Goal: Understand process/instructions: Learn how to perform a task or action

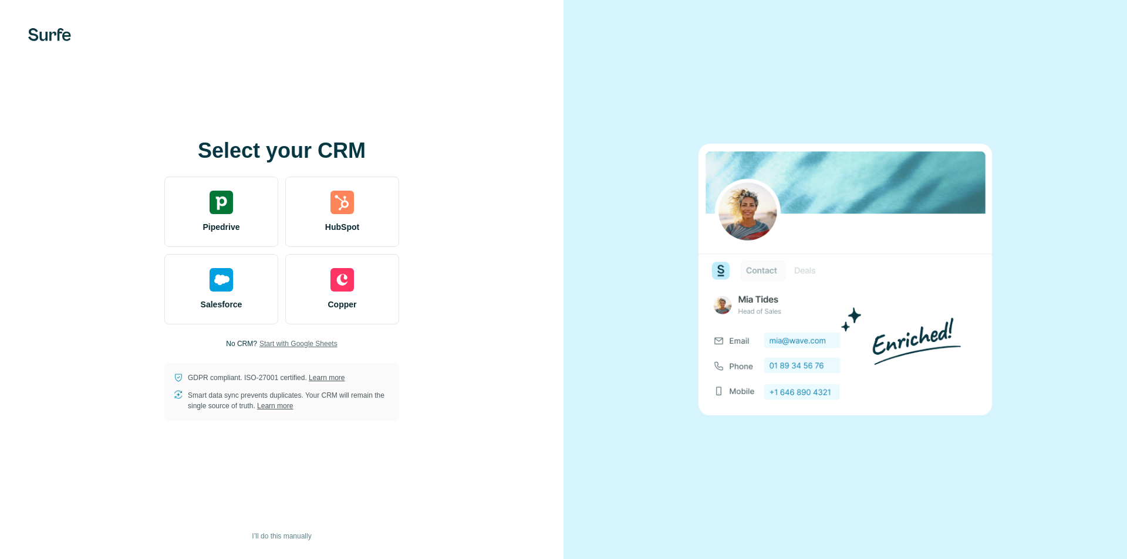
click at [329, 341] on span "Start with Google Sheets" at bounding box center [298, 344] width 78 height 11
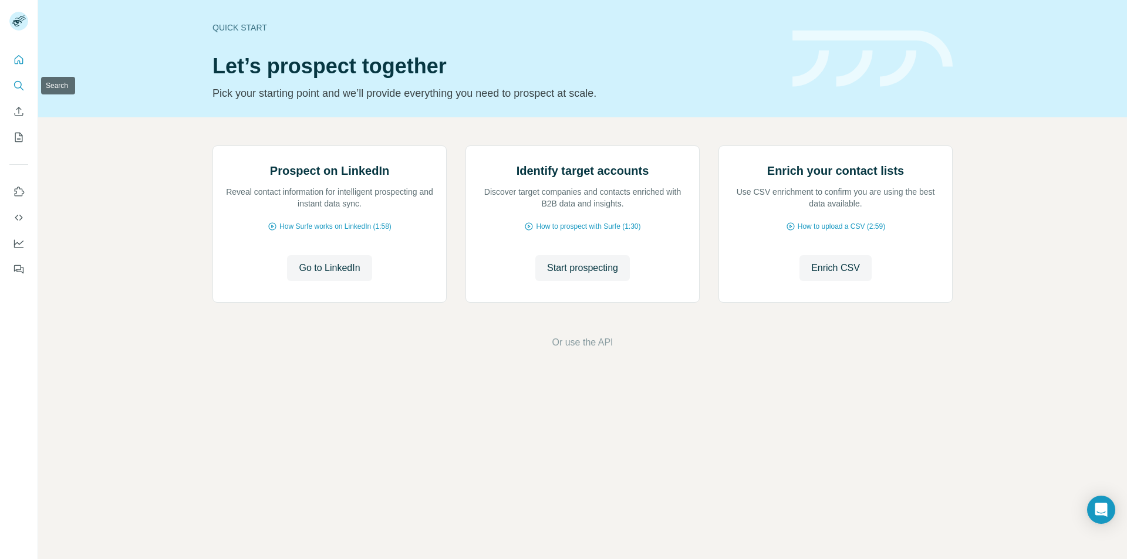
click at [22, 90] on icon "Search" at bounding box center [19, 86] width 12 height 12
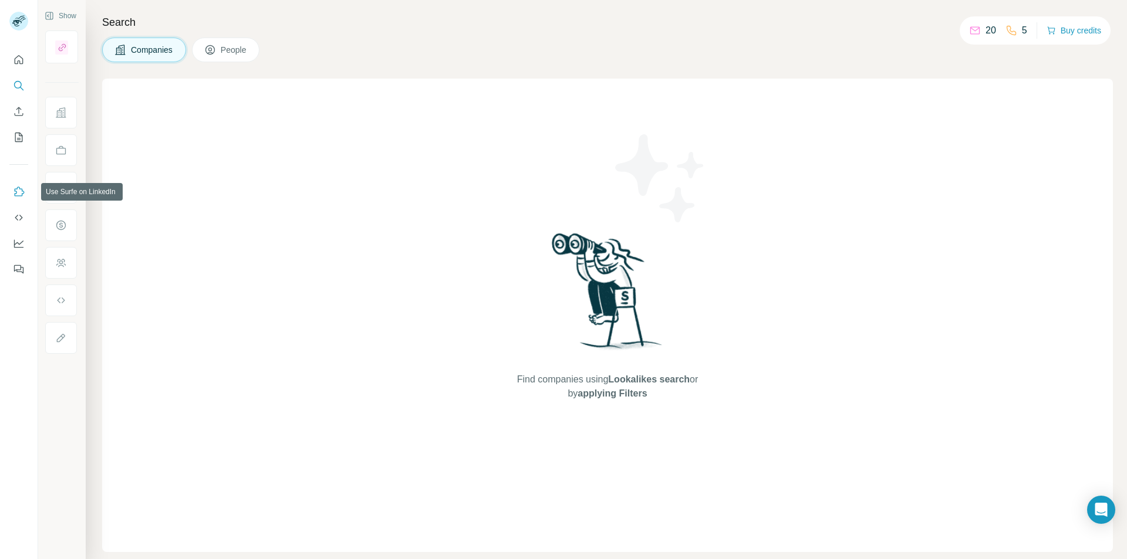
click at [18, 201] on button "Use Surfe on LinkedIn" at bounding box center [18, 191] width 19 height 21
click at [14, 58] on icon "Quick start" at bounding box center [19, 60] width 12 height 12
